Goal: Task Accomplishment & Management: Manage account settings

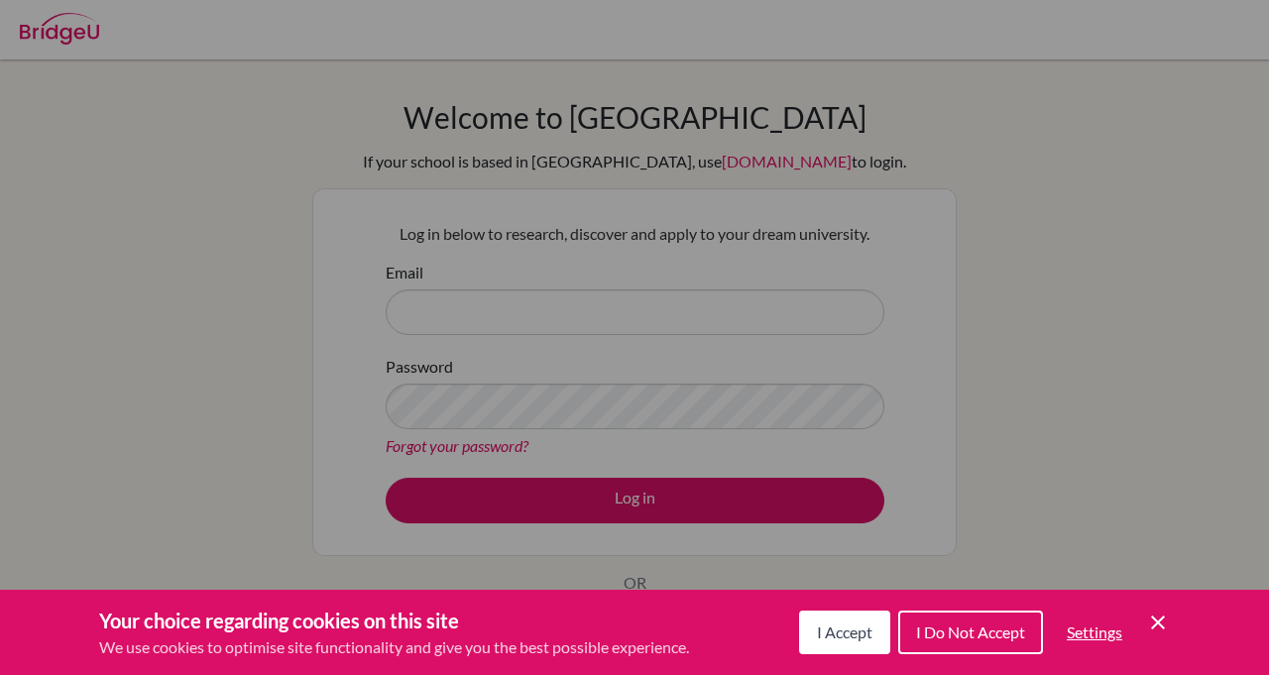
click at [929, 638] on span "I Do Not Accept" at bounding box center [970, 631] width 109 height 19
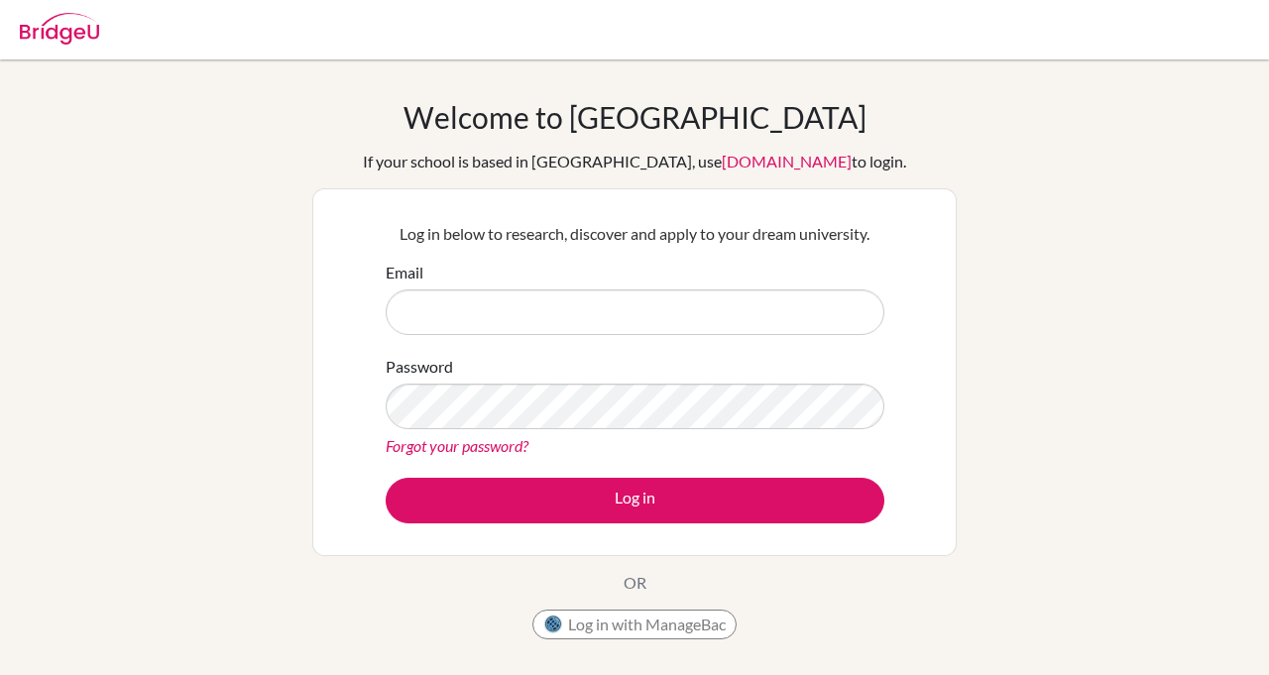
click at [674, 268] on div "Email" at bounding box center [635, 298] width 498 height 74
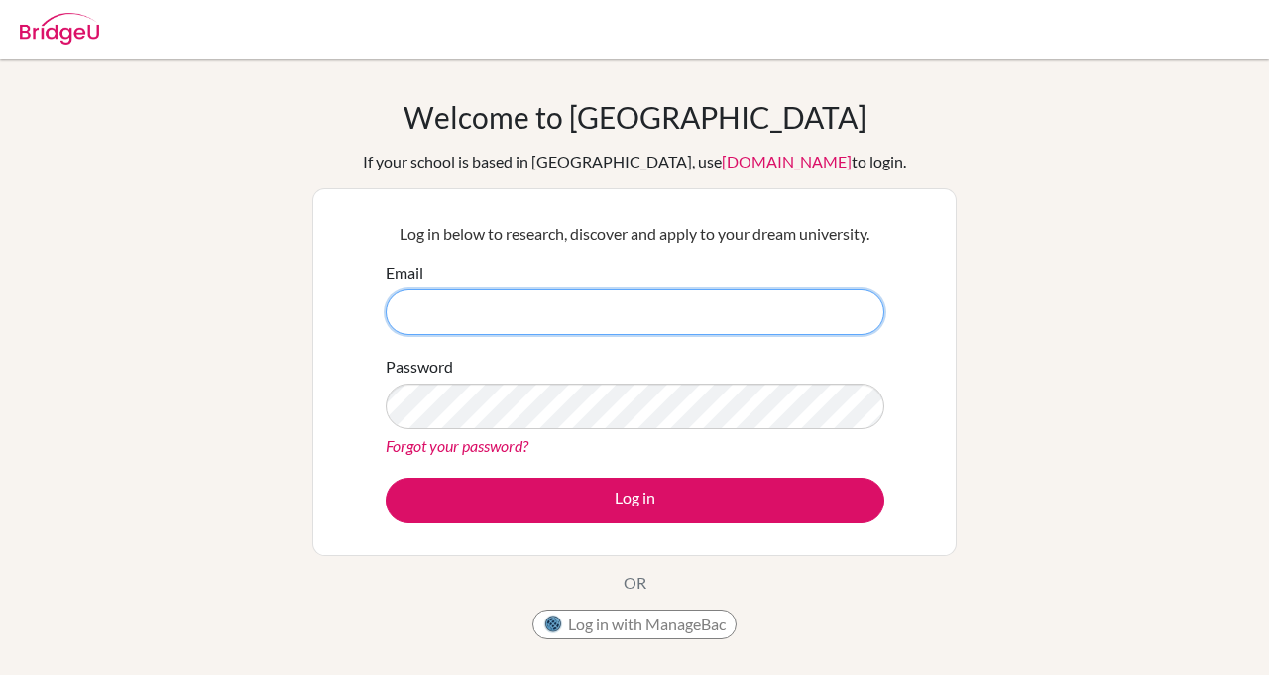
click at [696, 327] on input "Email" at bounding box center [635, 312] width 498 height 46
type input "[PERSON_NAME][EMAIL_ADDRESS][PERSON_NAME][DOMAIN_NAME]"
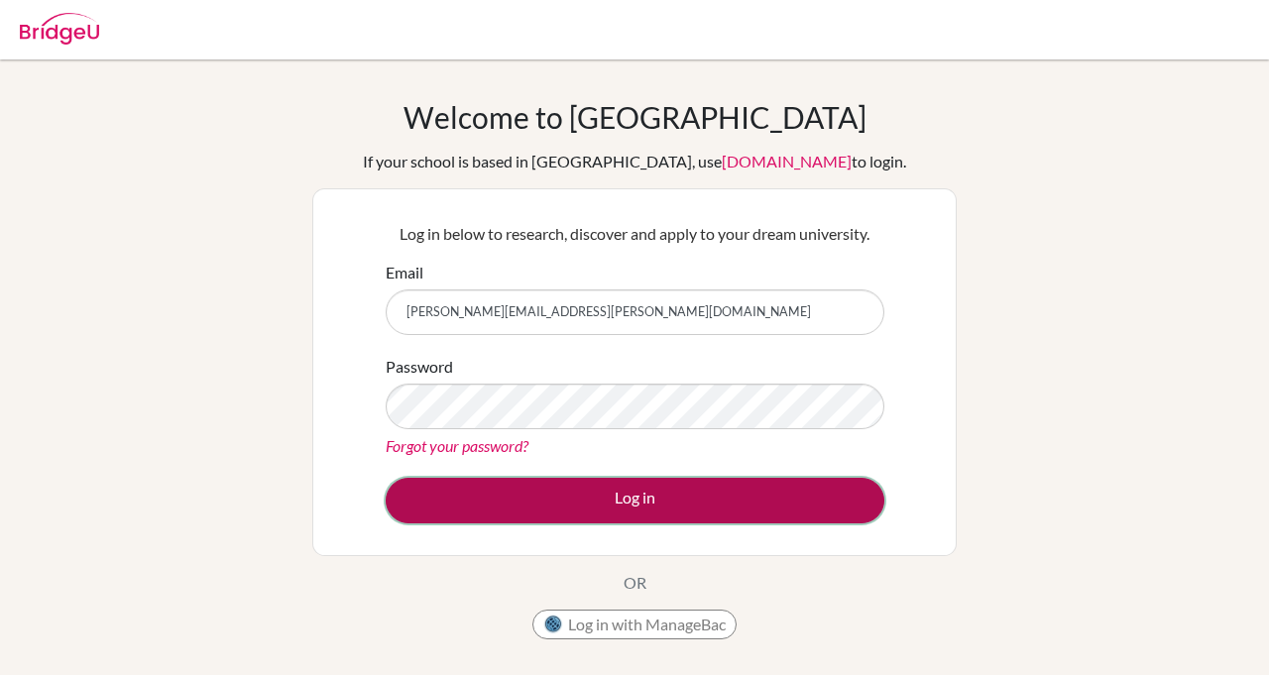
click at [515, 510] on button "Log in" at bounding box center [635, 501] width 498 height 46
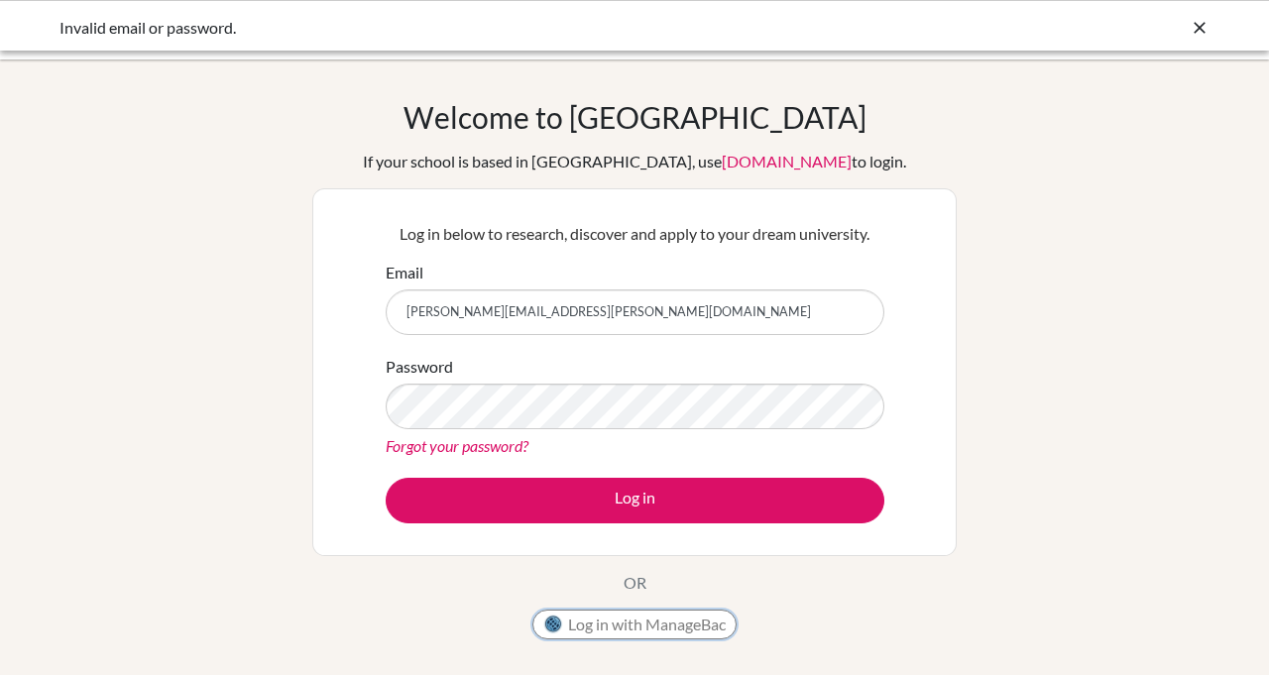
click at [600, 624] on button "Log in with ManageBac" at bounding box center [634, 624] width 204 height 30
